Goal: Task Accomplishment & Management: Complete application form

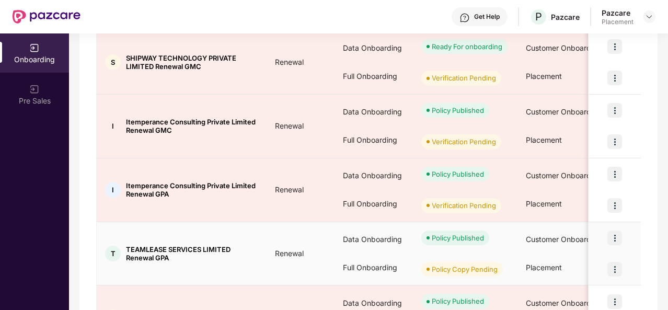
scroll to position [234, 0]
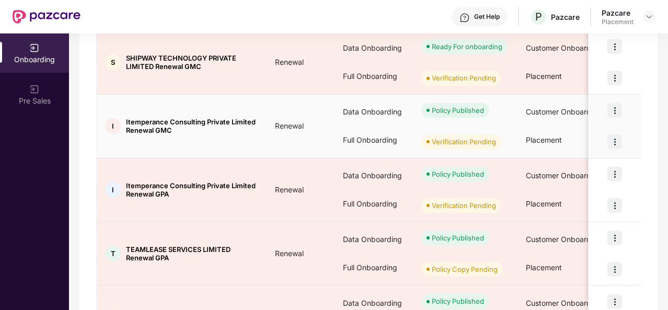
click at [261, 135] on td "I Itemperance Consulting Private Limited Renewal GMC" at bounding box center [182, 127] width 170 height 64
click at [616, 144] on img at bounding box center [614, 141] width 15 height 15
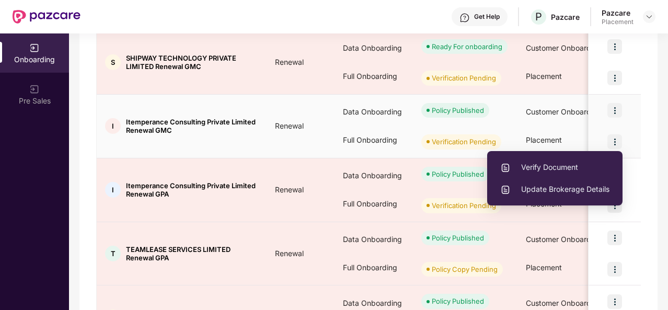
click at [562, 165] on span "Verify Document" at bounding box center [554, 167] width 109 height 11
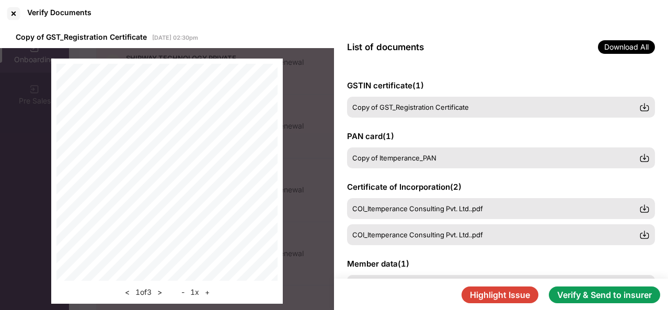
click at [613, 295] on button "Verify & Send to insurer" at bounding box center [604, 294] width 111 height 17
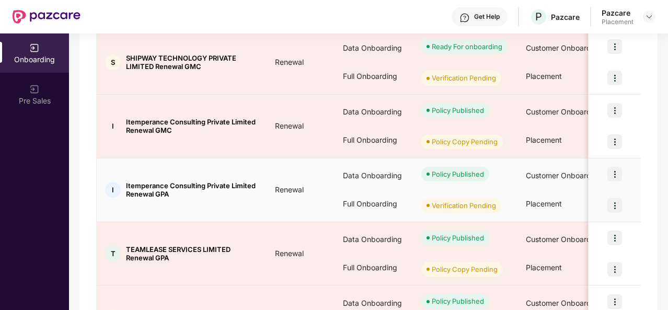
click at [612, 200] on img at bounding box center [614, 205] width 15 height 15
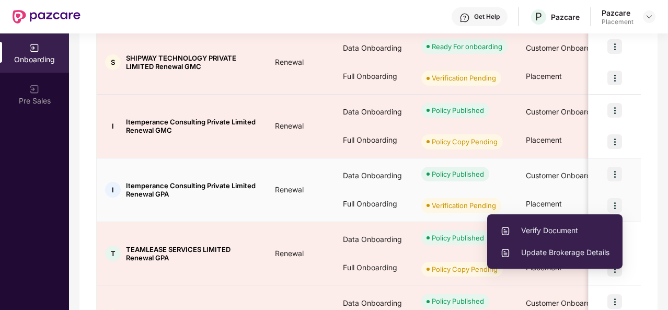
click at [551, 232] on span "Verify Document" at bounding box center [554, 230] width 109 height 11
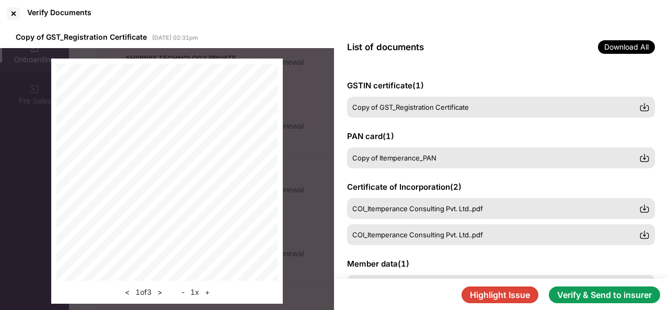
click at [605, 299] on button "Verify & Send to insurer" at bounding box center [604, 294] width 111 height 17
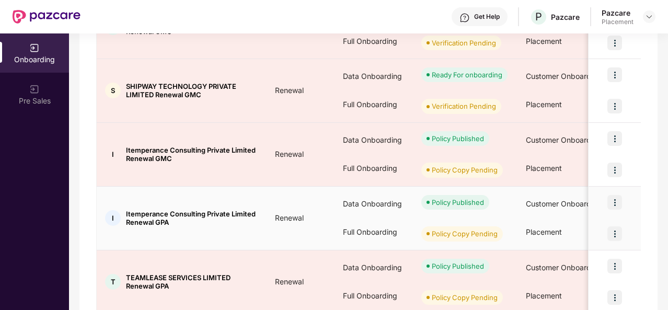
scroll to position [204, 0]
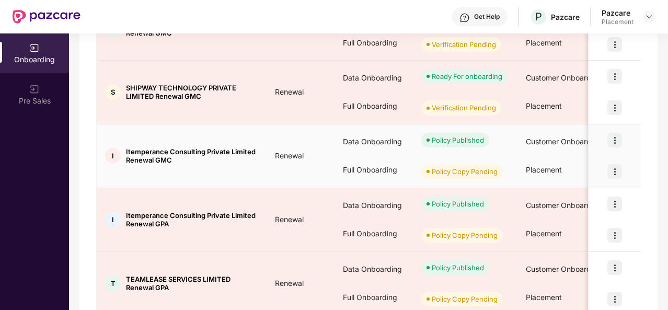
click at [607, 169] on img at bounding box center [614, 171] width 15 height 15
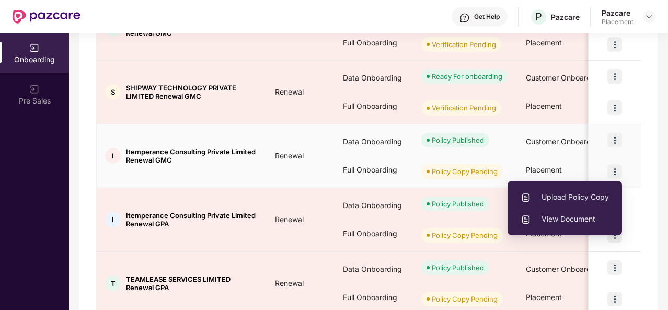
click at [544, 195] on span "Upload Policy Copy" at bounding box center [565, 196] width 88 height 11
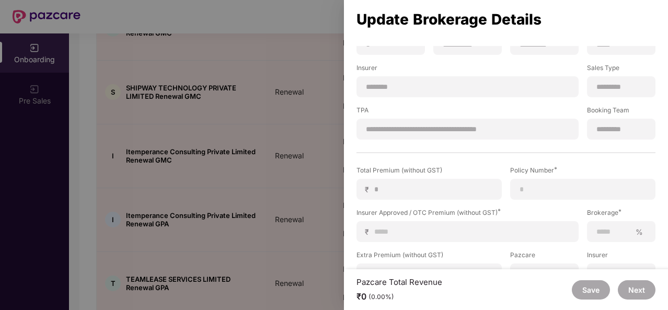
scroll to position [147, 0]
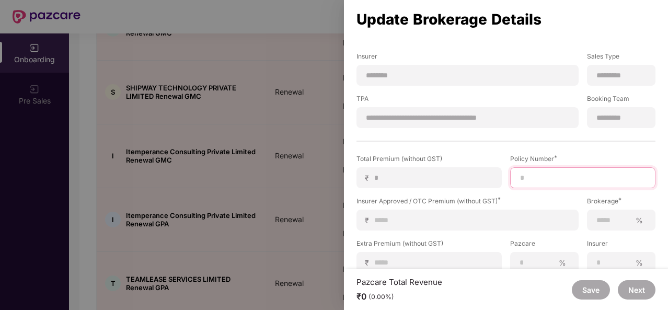
click at [540, 174] on input at bounding box center [583, 177] width 128 height 11
paste input "**********"
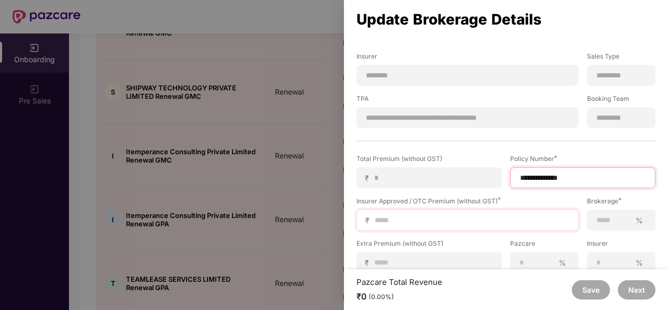
type input "**********"
click at [395, 215] on input at bounding box center [472, 220] width 196 height 11
type input "*"
type input "**"
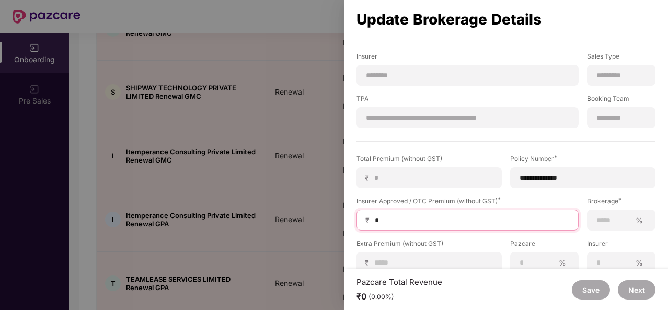
type input "**"
type input "***"
type input "****"
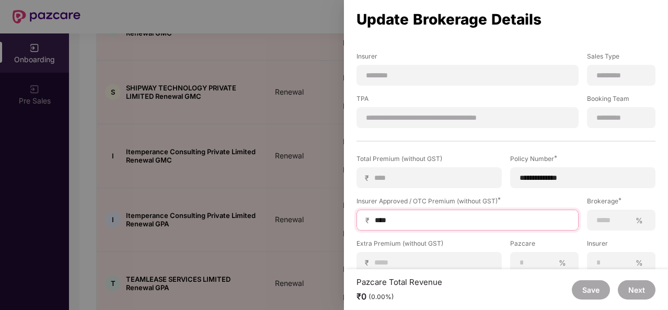
type input "*****"
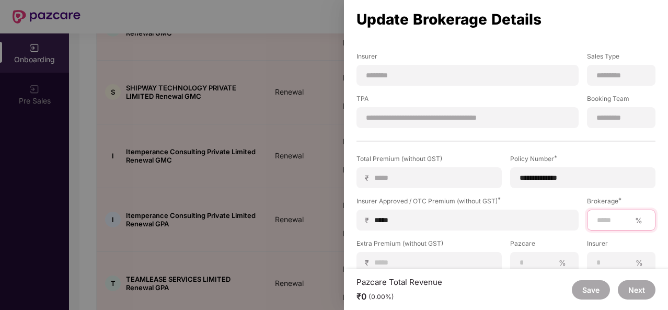
click at [599, 219] on input at bounding box center [613, 220] width 35 height 11
type input "***"
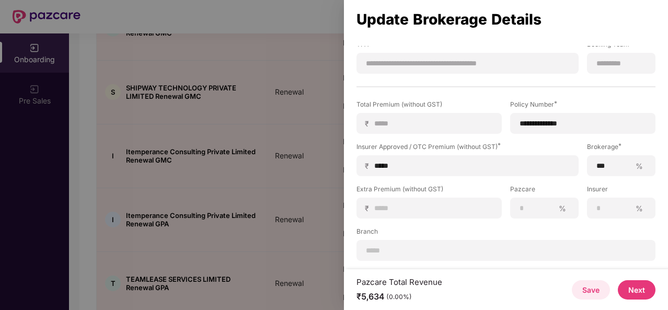
click at [630, 286] on button "Next" at bounding box center [637, 289] width 38 height 19
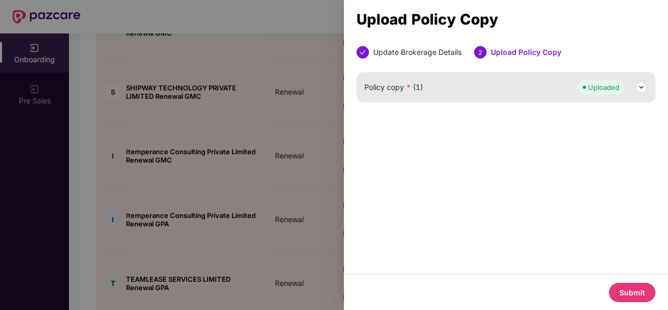
click at [637, 88] on img at bounding box center [641, 87] width 13 height 13
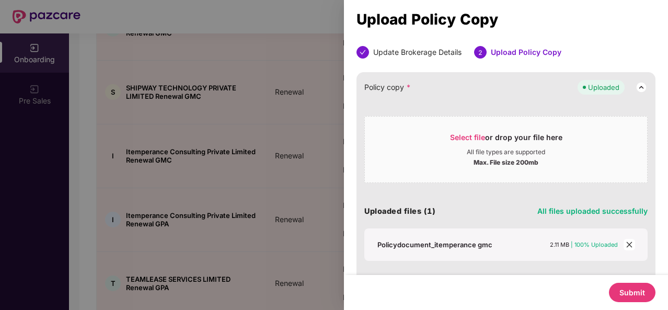
click at [627, 294] on button "Submit" at bounding box center [632, 292] width 47 height 19
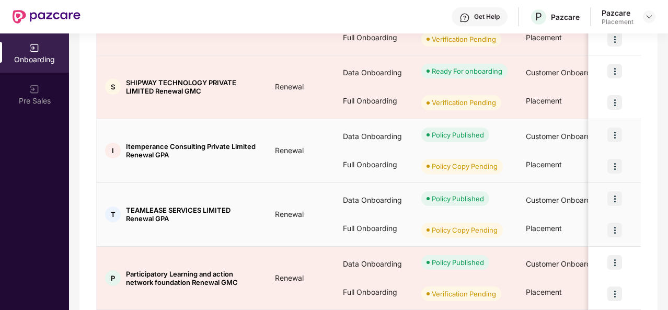
scroll to position [208, 0]
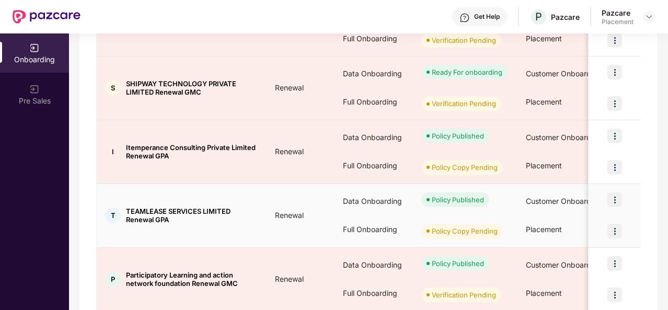
click at [613, 225] on img at bounding box center [614, 231] width 15 height 15
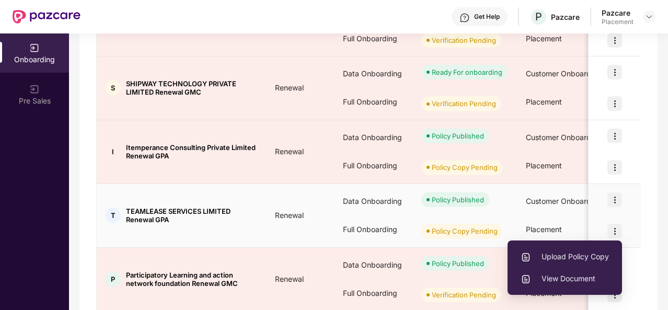
click at [540, 252] on span "Upload Policy Copy" at bounding box center [565, 256] width 88 height 11
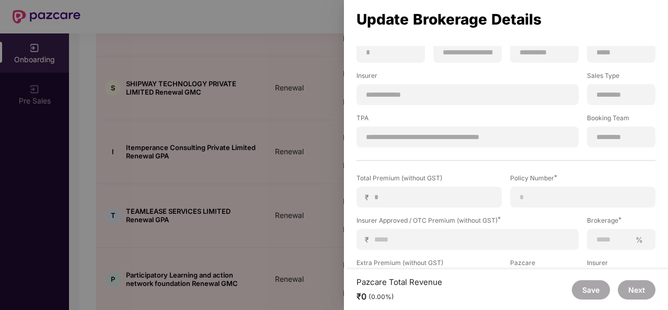
scroll to position [129, 0]
click at [531, 197] on input at bounding box center [583, 196] width 128 height 11
paste input "**********"
type input "**********"
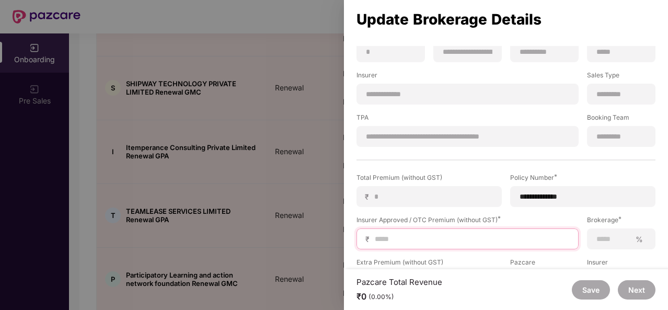
click at [434, 242] on input at bounding box center [472, 239] width 196 height 11
type input "*"
type input "**"
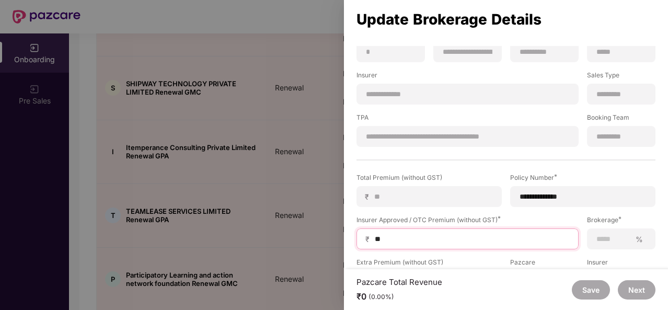
type input "***"
type input "****"
type input "*****"
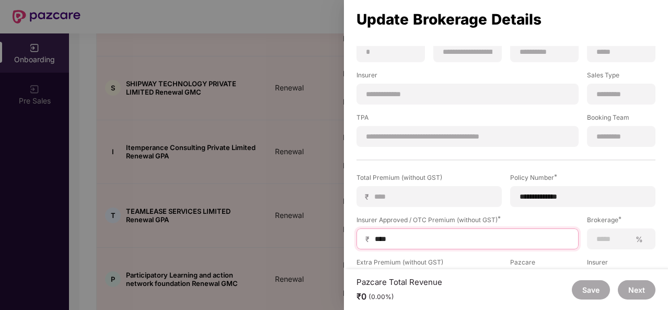
type input "*****"
type input "****"
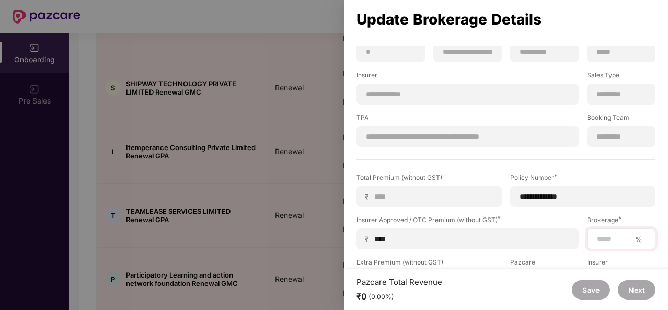
click at [620, 233] on div "%" at bounding box center [621, 238] width 68 height 21
click at [616, 241] on input at bounding box center [613, 239] width 35 height 11
type input "***"
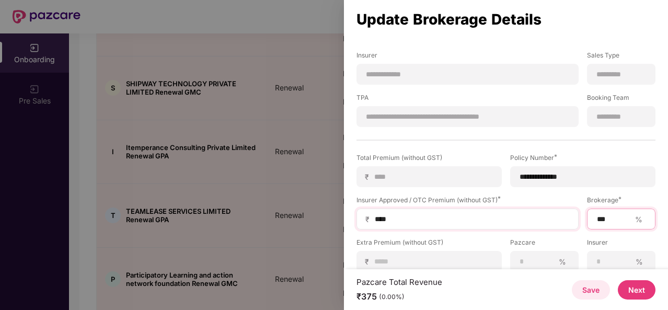
scroll to position [202, 0]
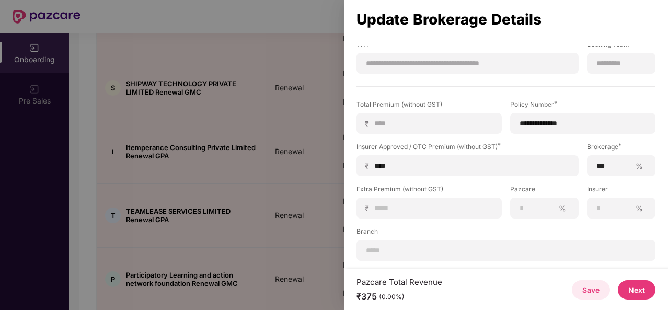
click at [638, 293] on button "Next" at bounding box center [637, 289] width 38 height 19
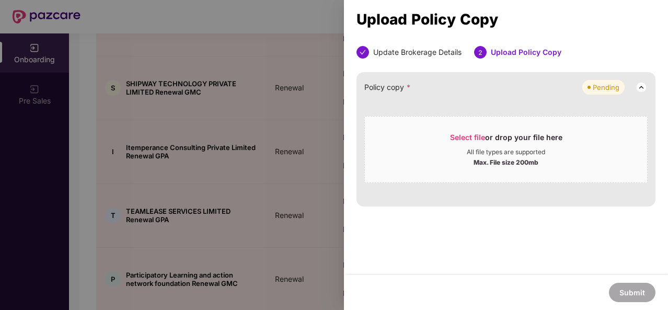
scroll to position [0, 0]
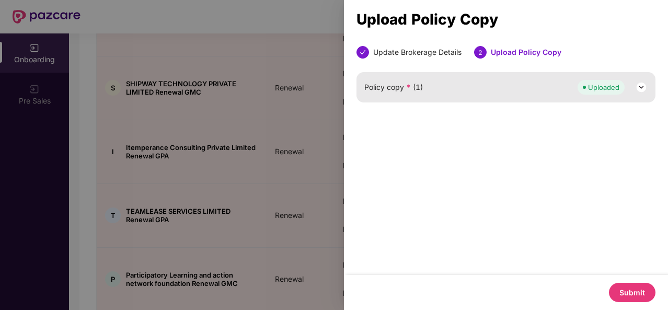
click at [640, 89] on img at bounding box center [641, 87] width 13 height 13
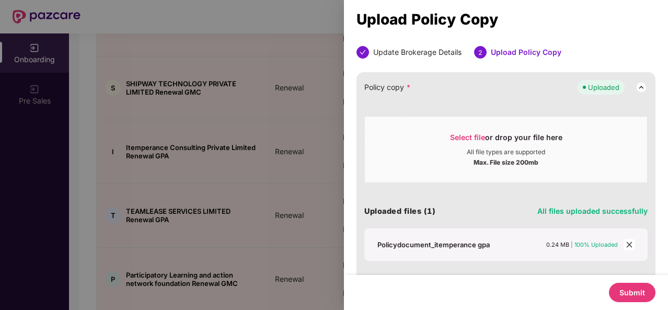
click at [622, 293] on button "Submit" at bounding box center [632, 292] width 47 height 19
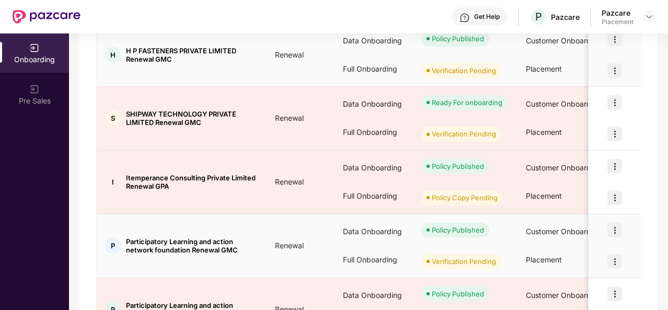
scroll to position [176, 0]
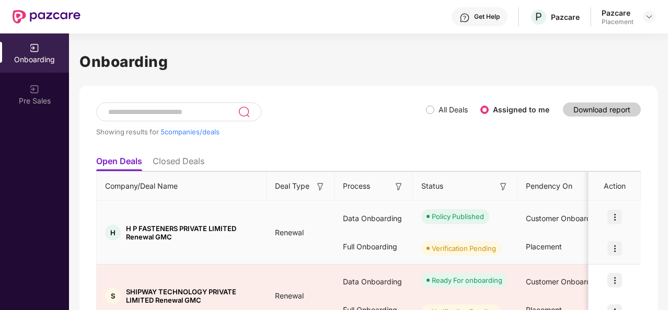
scroll to position [246, 0]
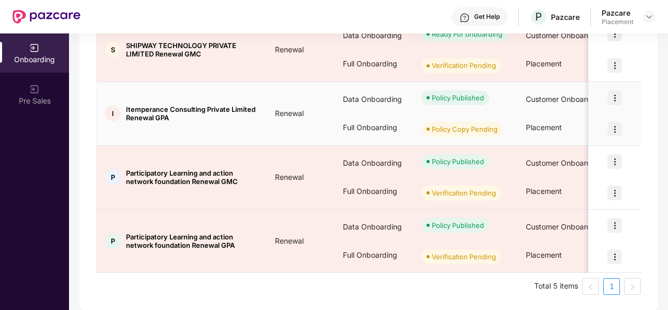
click at [609, 134] on img at bounding box center [614, 129] width 15 height 15
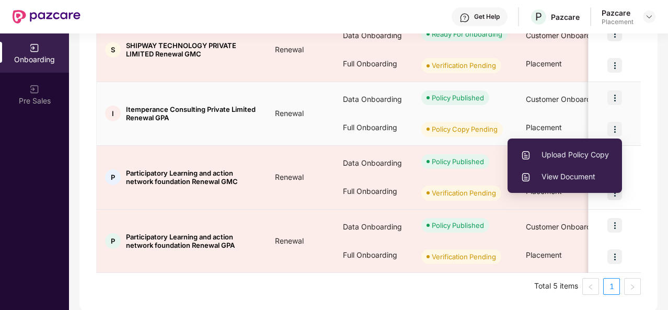
click at [577, 156] on span "Upload Policy Copy" at bounding box center [565, 154] width 88 height 11
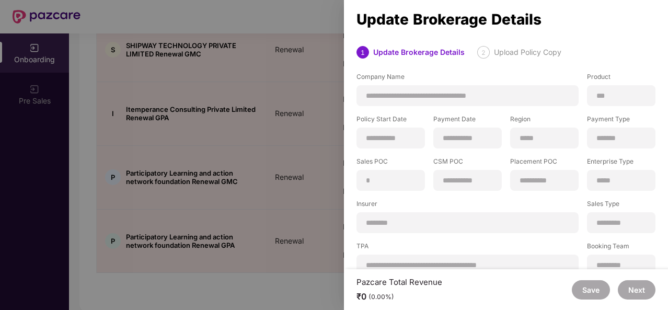
click at [265, 132] on div at bounding box center [334, 155] width 668 height 310
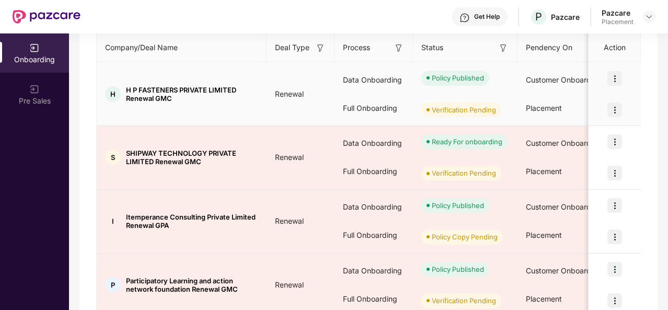
scroll to position [138, 0]
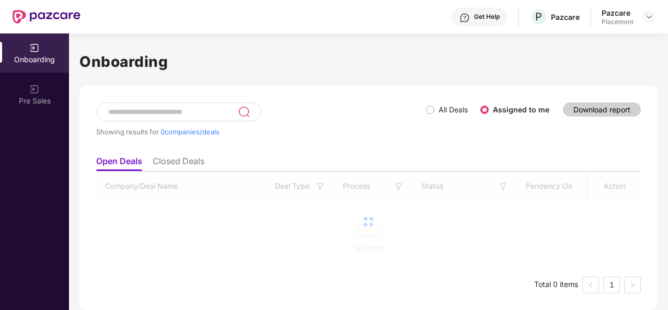
click at [168, 297] on div "Showing results for 0 companies/deals All Deals Assigned to me Download report …" at bounding box center [368, 198] width 578 height 224
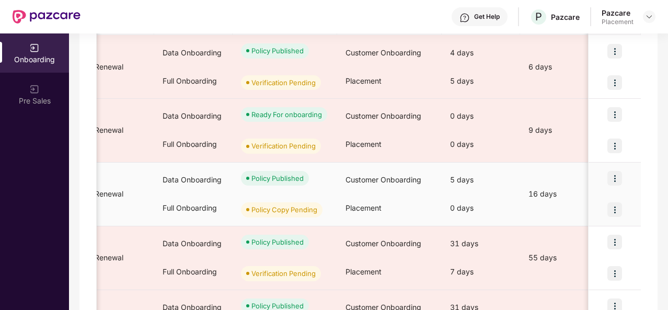
scroll to position [0, 184]
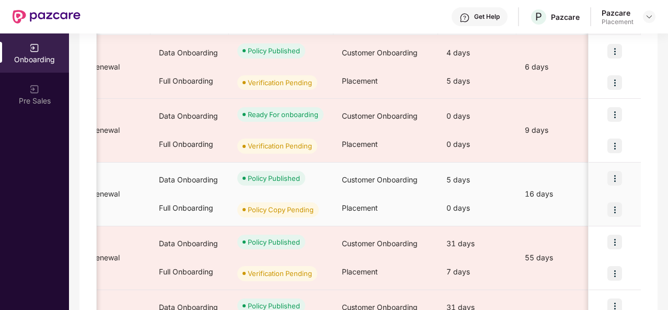
click at [615, 206] on img at bounding box center [614, 209] width 15 height 15
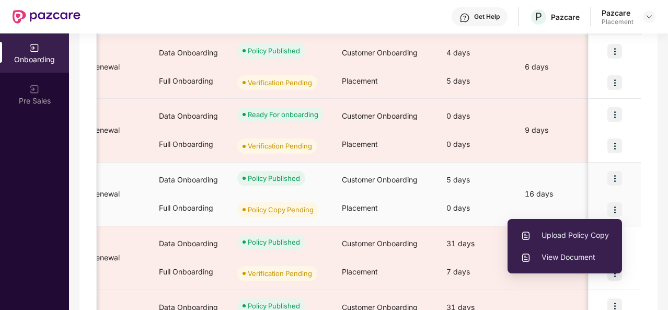
click at [578, 234] on span "Upload Policy Copy" at bounding box center [565, 234] width 88 height 11
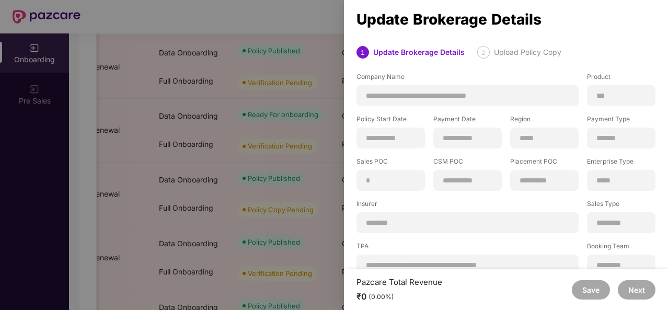
click at [96, 65] on div at bounding box center [334, 155] width 668 height 310
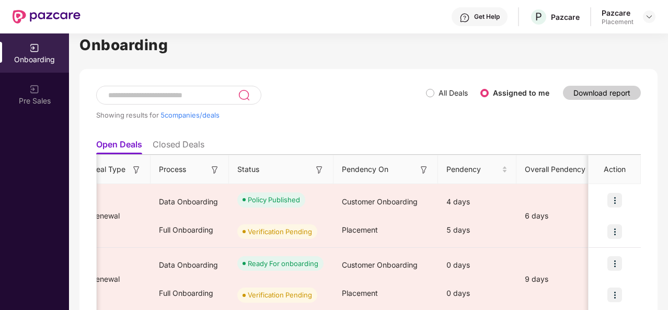
scroll to position [0, 0]
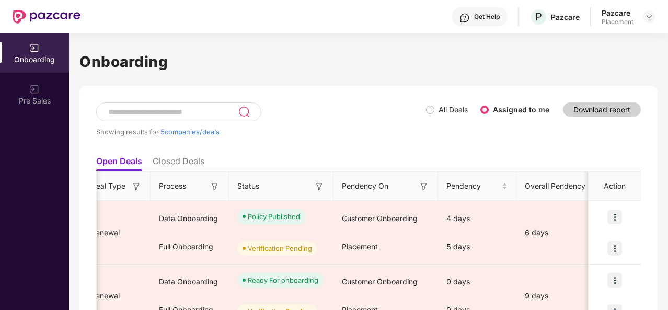
click at [167, 154] on ul "Open Deals Closed Deals" at bounding box center [368, 161] width 545 height 21
click at [172, 162] on li "Closed Deals" at bounding box center [179, 163] width 52 height 15
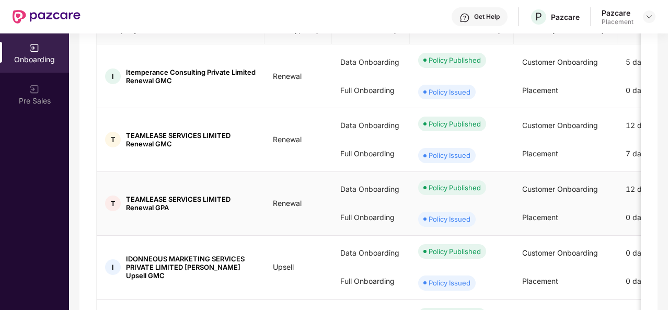
click at [252, 223] on td "T TEAMLEASE SERVICES LIMITED Renewal GPA" at bounding box center [181, 204] width 168 height 64
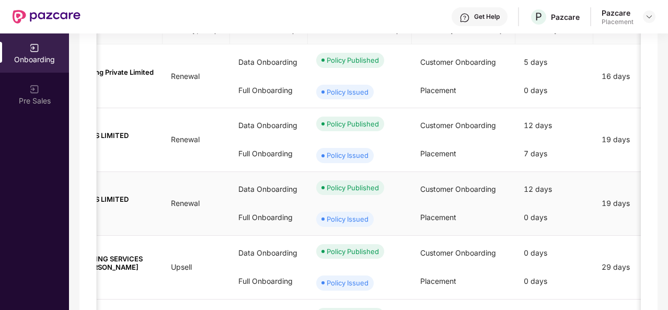
scroll to position [0, 111]
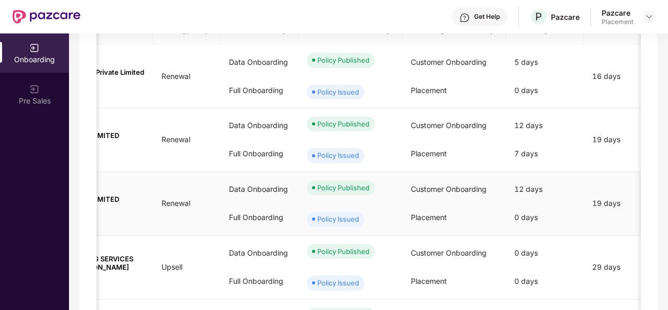
click at [323, 219] on div "Policy Issued" at bounding box center [338, 219] width 42 height 10
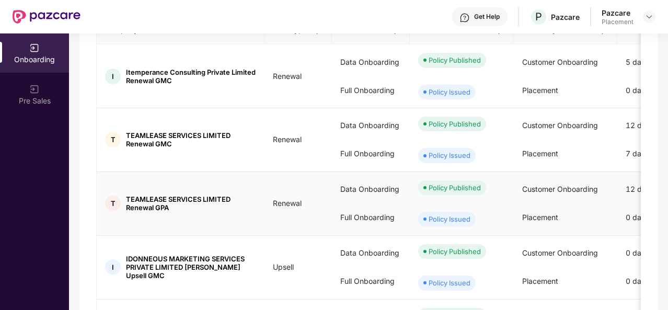
click at [223, 210] on span "TEAMLEASE SERVICES LIMITED Renewal GPA" at bounding box center [191, 203] width 130 height 17
click at [249, 217] on td "T TEAMLEASE SERVICES LIMITED Renewal GPA" at bounding box center [181, 204] width 168 height 64
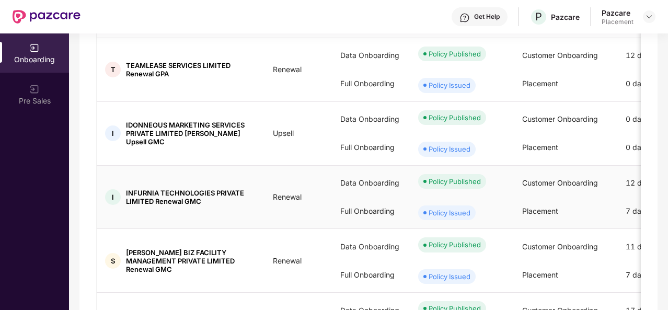
scroll to position [261, 0]
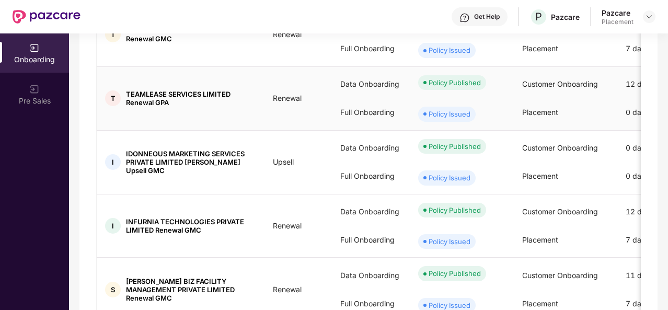
click at [202, 114] on td "T TEAMLEASE SERVICES LIMITED Renewal GPA" at bounding box center [181, 99] width 168 height 64
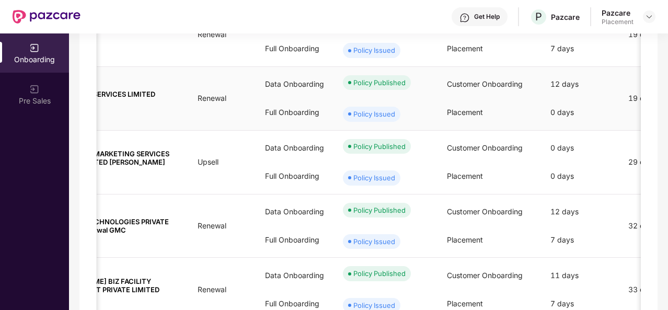
scroll to position [0, 0]
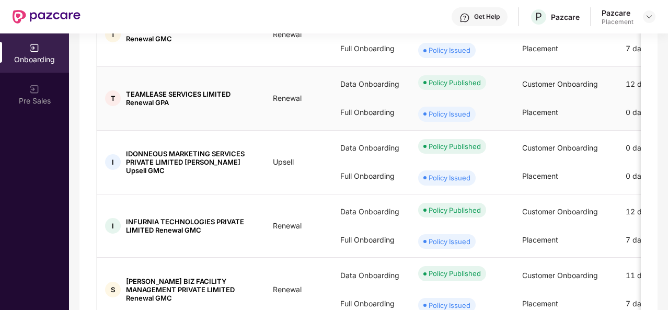
click at [229, 100] on span "TEAMLEASE SERVICES LIMITED Renewal GPA" at bounding box center [191, 98] width 130 height 17
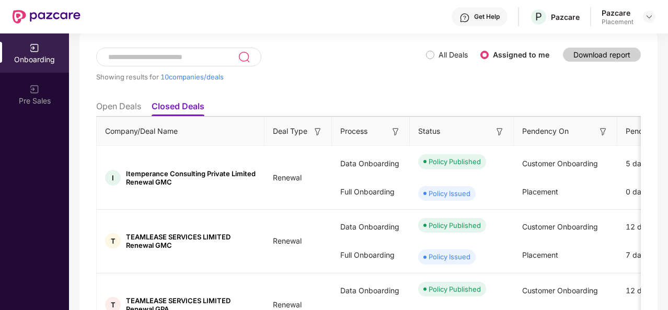
scroll to position [29, 0]
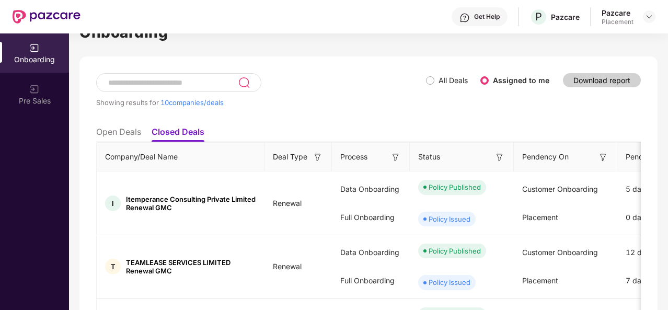
click at [107, 139] on li "Open Deals" at bounding box center [118, 133] width 45 height 15
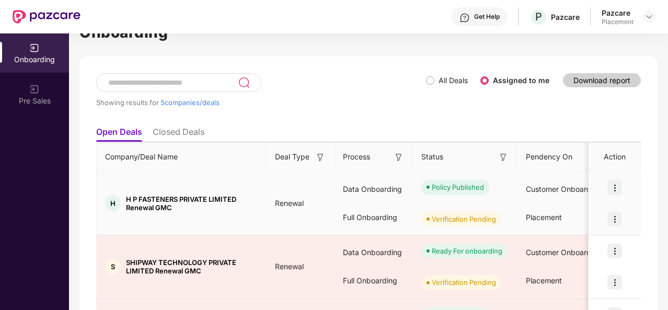
scroll to position [246, 0]
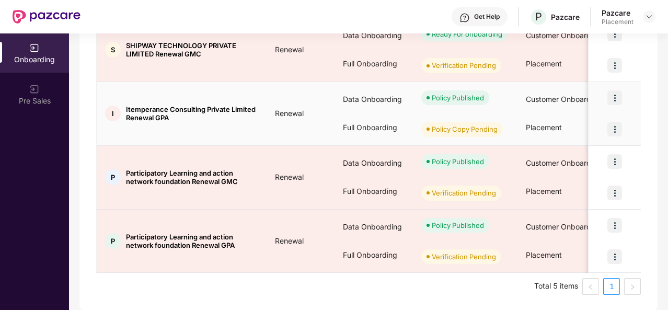
click at [235, 122] on td "I Itemperance Consulting Private Limited Renewal GPA" at bounding box center [182, 114] width 170 height 64
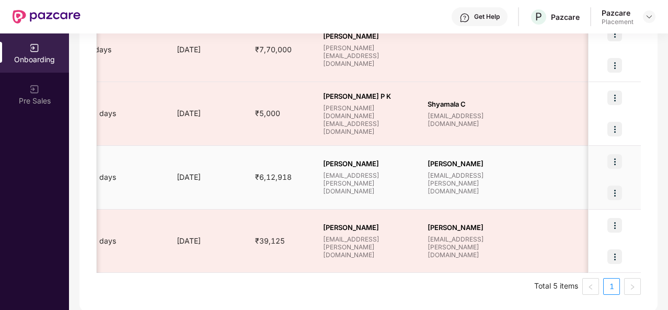
scroll to position [0, 622]
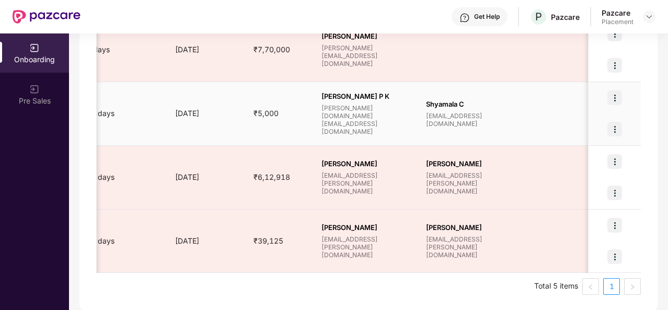
click at [609, 132] on img at bounding box center [614, 129] width 15 height 15
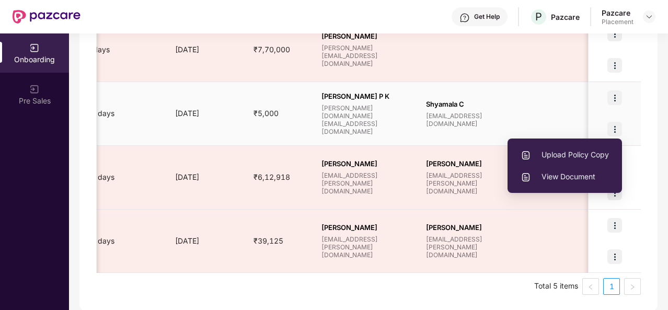
click at [557, 155] on span "Upload Policy Copy" at bounding box center [565, 154] width 88 height 11
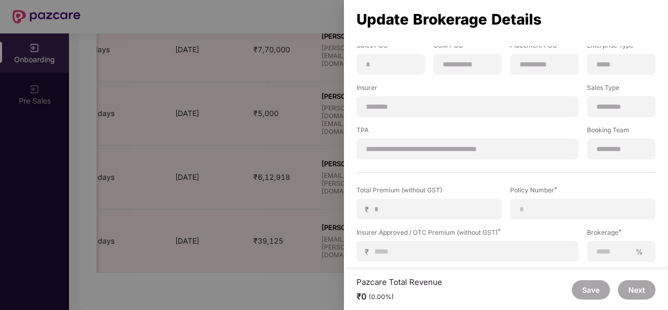
scroll to position [113, 0]
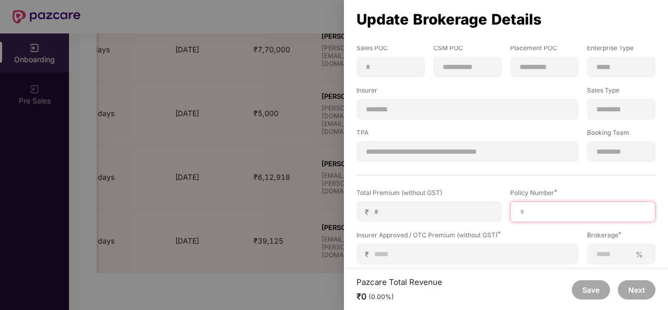
click at [536, 209] on input at bounding box center [583, 211] width 128 height 11
paste input "**********"
type input "**********"
click at [489, 53] on label "CSM POC" at bounding box center [467, 49] width 68 height 13
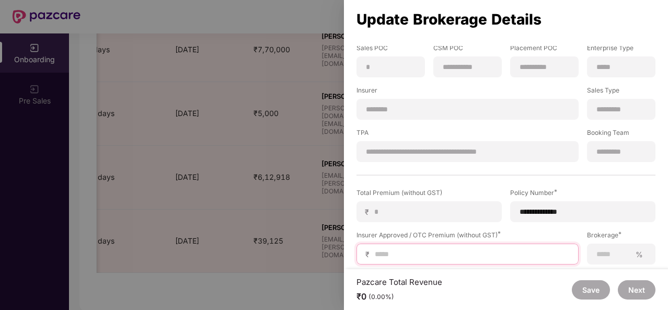
click at [392, 249] on input at bounding box center [472, 254] width 196 height 11
type input "*"
type input "**"
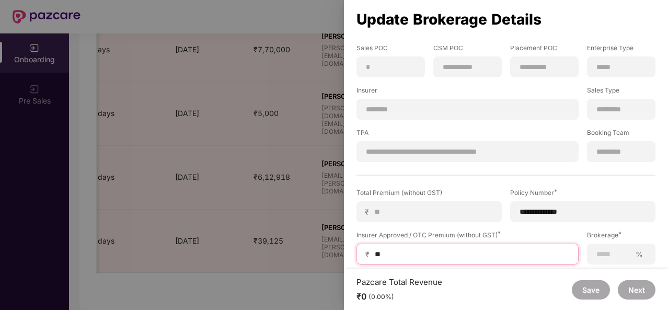
type input "***"
type input "****"
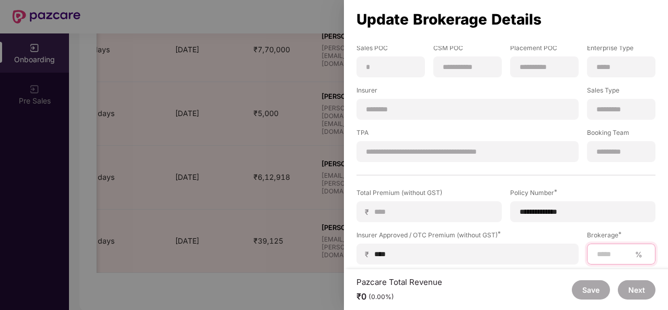
click at [602, 249] on input at bounding box center [613, 254] width 35 height 11
type input "***"
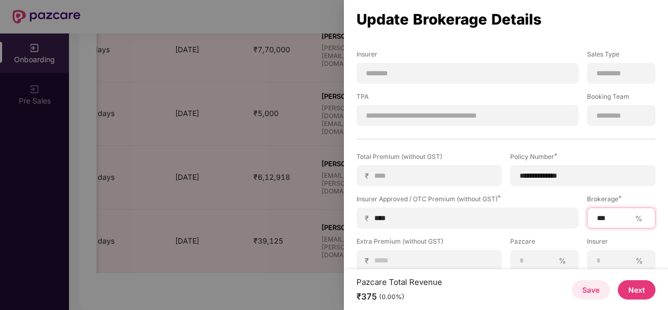
scroll to position [0, 0]
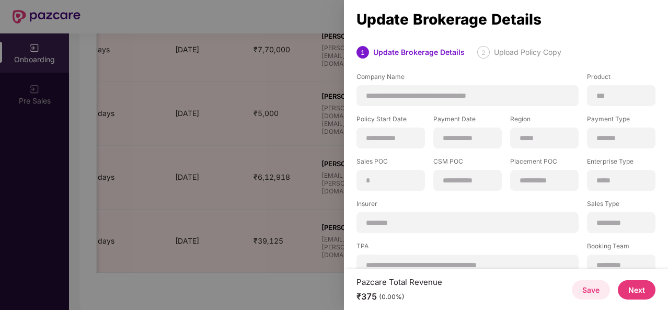
click at [647, 287] on button "Next" at bounding box center [637, 289] width 38 height 19
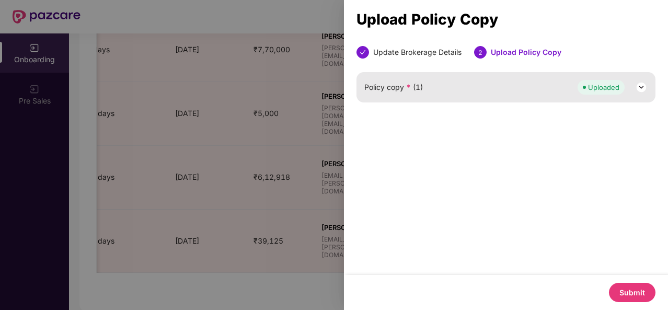
click at [642, 86] on img at bounding box center [641, 87] width 13 height 13
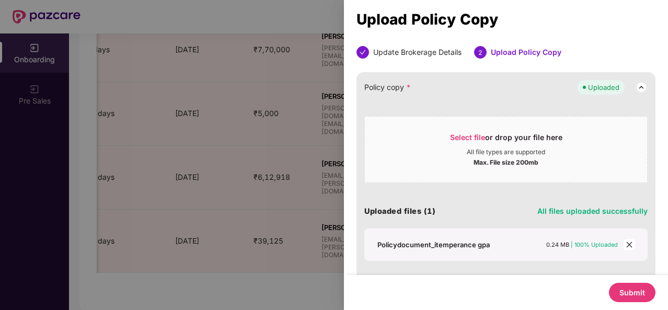
click at [630, 293] on button "Submit" at bounding box center [632, 292] width 47 height 19
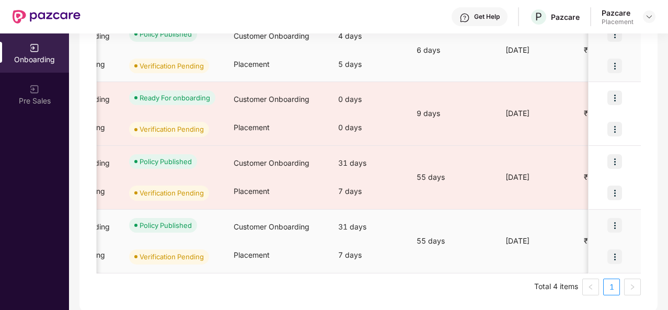
scroll to position [0, 324]
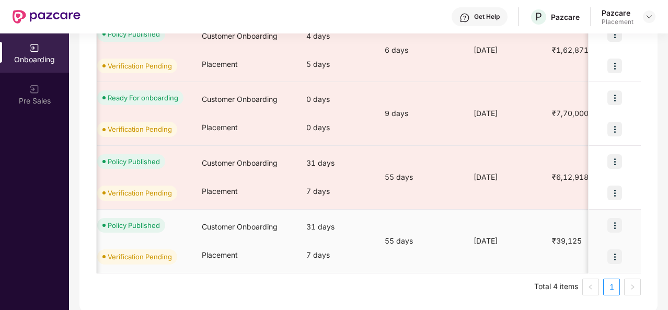
click at [615, 256] on img at bounding box center [614, 256] width 15 height 15
click at [355, 265] on div "7 days" at bounding box center [337, 255] width 78 height 28
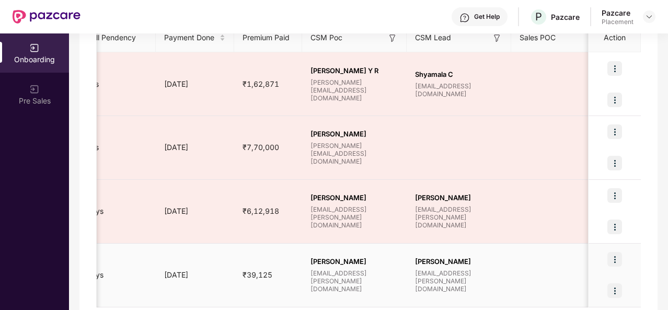
scroll to position [0, 642]
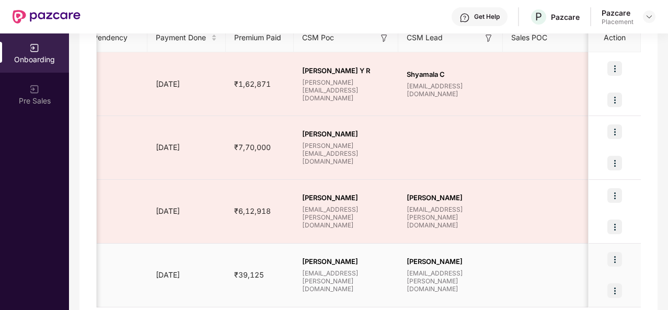
click at [623, 288] on div at bounding box center [615, 290] width 52 height 31
click at [615, 292] on img at bounding box center [614, 290] width 15 height 15
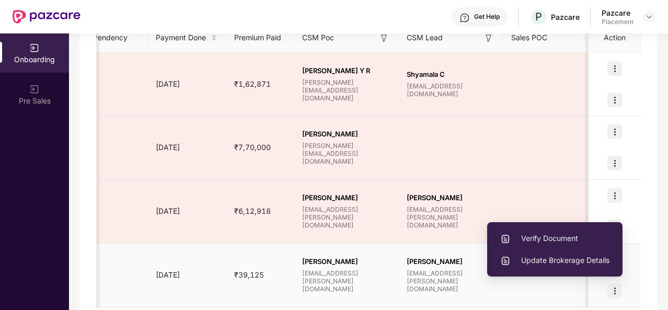
click at [570, 263] on span "Update Brokerage Details" at bounding box center [554, 260] width 109 height 11
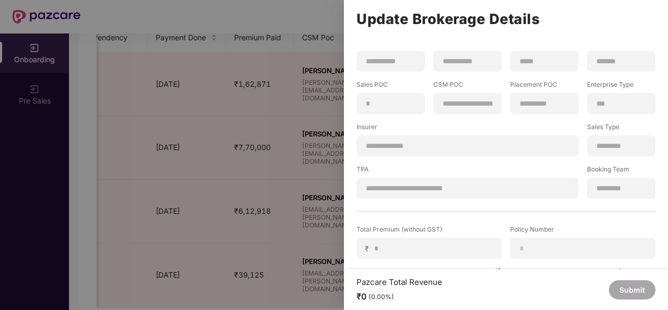
scroll to position [51, 0]
click at [253, 128] on div at bounding box center [334, 155] width 668 height 310
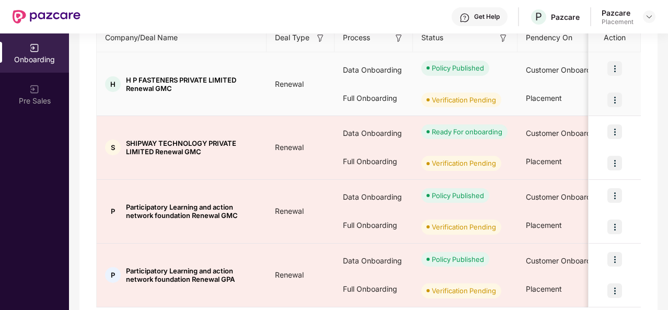
scroll to position [0, 0]
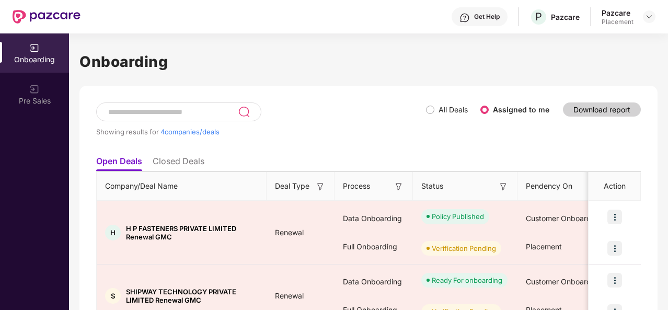
click at [180, 158] on li "Closed Deals" at bounding box center [179, 163] width 52 height 15
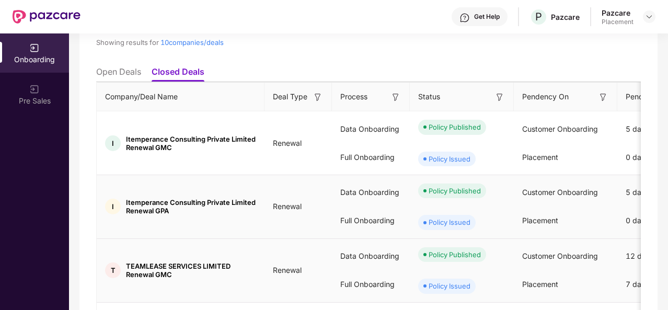
scroll to position [89, 0]
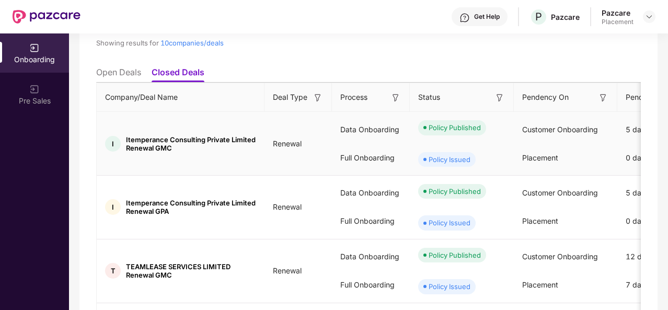
click at [191, 158] on td "I Itemperance Consulting Private Limited Renewal GMC" at bounding box center [181, 144] width 168 height 64
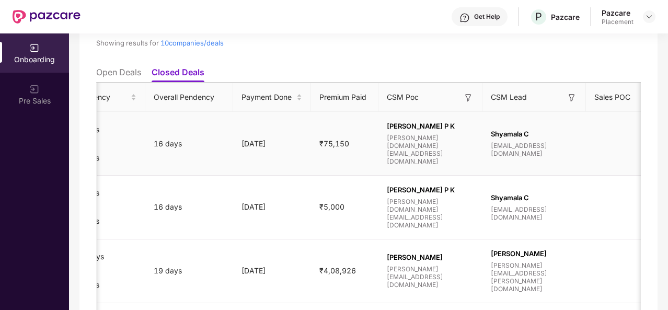
scroll to position [0, 536]
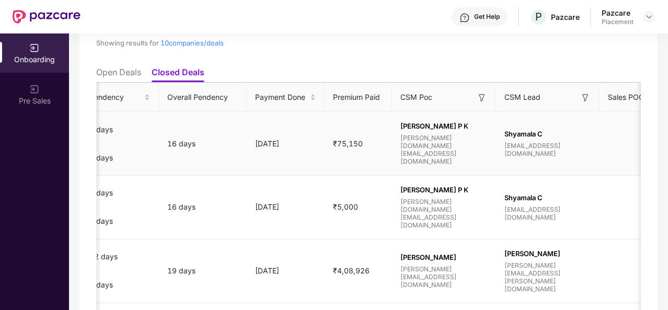
click at [325, 151] on td "₹75,150" at bounding box center [359, 144] width 68 height 64
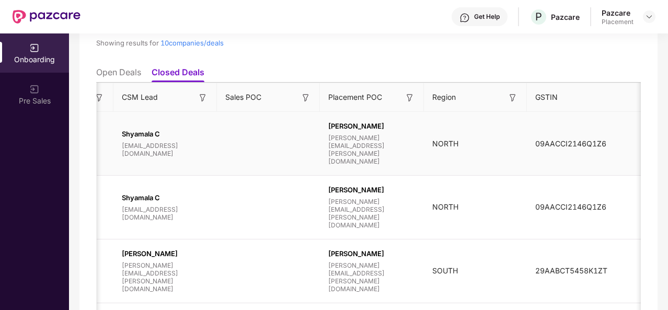
scroll to position [0, 1]
click at [602, 155] on td "09AACCI2146Q1Z6" at bounding box center [584, 144] width 114 height 64
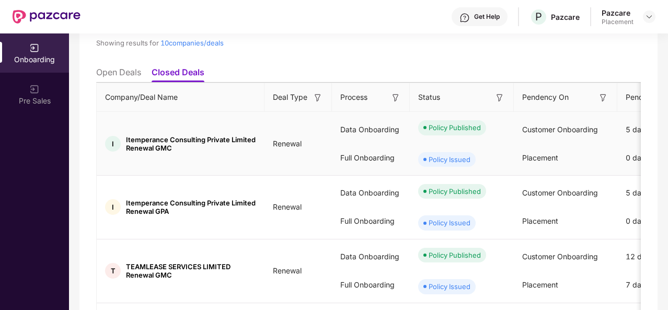
scroll to position [0, 0]
click at [117, 74] on li "Open Deals" at bounding box center [118, 74] width 45 height 15
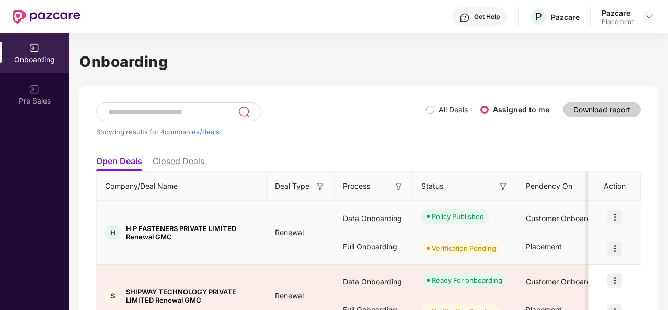
click at [469, 233] on div "Verification Pending" at bounding box center [465, 248] width 105 height 31
